Goal: Transaction & Acquisition: Purchase product/service

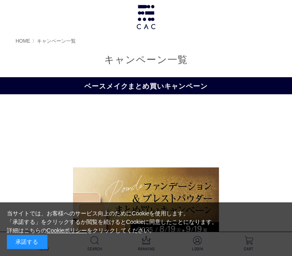
click at [21, 41] on span "HOME" at bounding box center [22, 41] width 15 height 6
click at [26, 43] on span "HOME" at bounding box center [22, 41] width 15 height 6
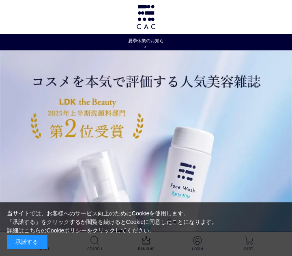
click at [148, 19] on img at bounding box center [145, 17] width 21 height 24
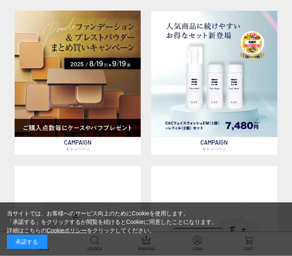
scroll to position [382, 0]
click at [28, 242] on div "承諾する" at bounding box center [27, 241] width 41 height 14
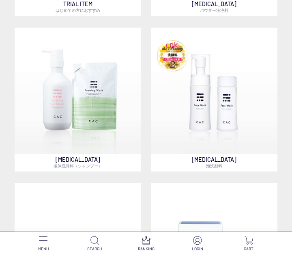
scroll to position [675, 0]
click at [80, 112] on img at bounding box center [78, 91] width 126 height 126
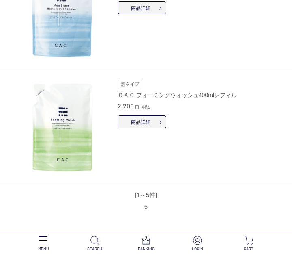
scroll to position [499, 0]
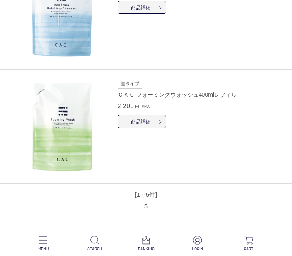
click at [153, 117] on span "商品詳細" at bounding box center [142, 121] width 49 height 13
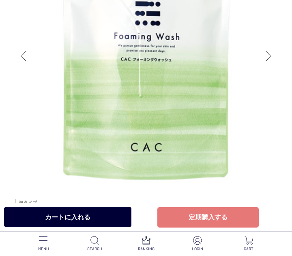
scroll to position [142, 0]
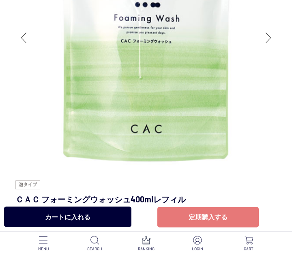
click at [86, 219] on link "カートに入れる" at bounding box center [67, 217] width 127 height 20
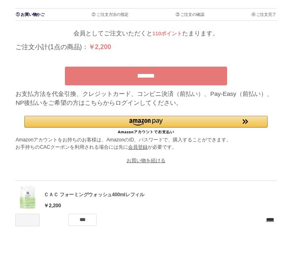
click at [190, 73] on input "*******" at bounding box center [146, 76] width 162 height 19
